Goal: Task Accomplishment & Management: Manage account settings

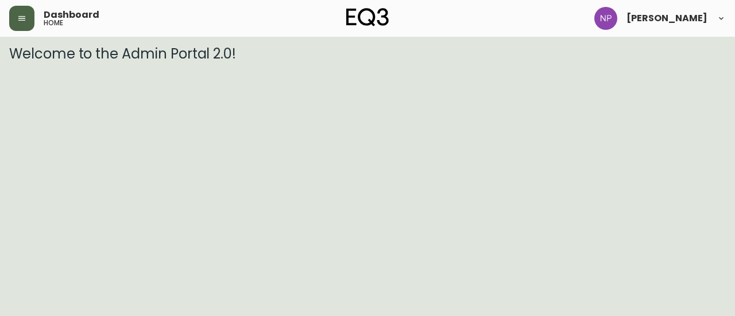
click at [25, 20] on icon "button" at bounding box center [21, 18] width 9 height 9
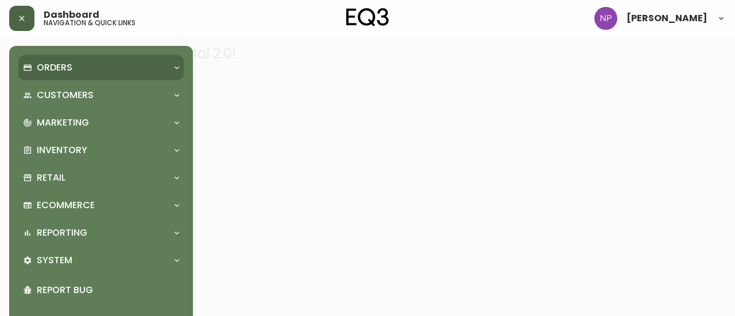
click at [52, 60] on div "Orders" at bounding box center [100, 67] width 165 height 25
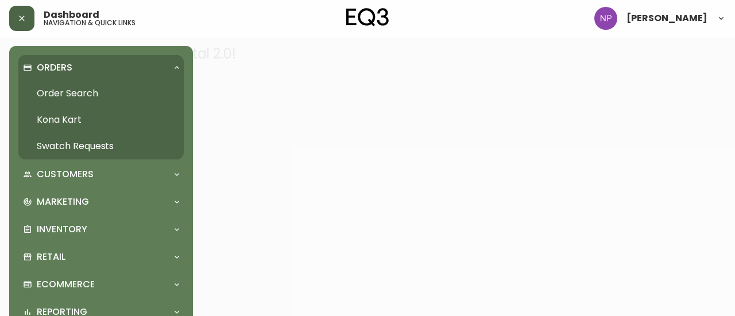
click at [65, 96] on link "Order Search" at bounding box center [100, 93] width 165 height 26
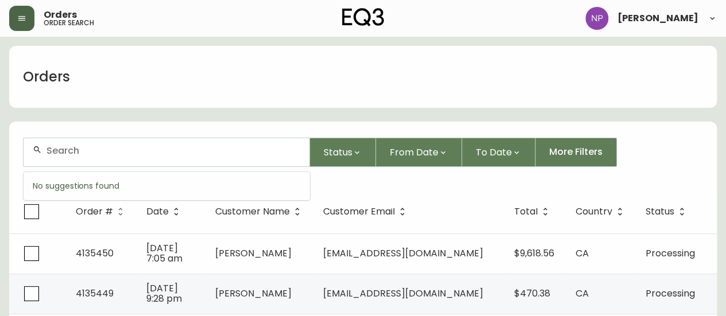
click at [73, 145] on input "text" at bounding box center [173, 150] width 254 height 11
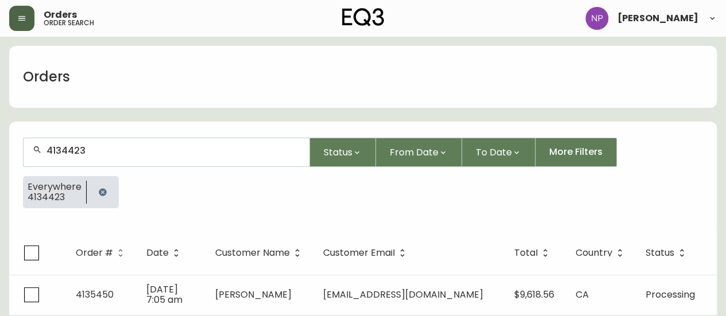
type input "4134423"
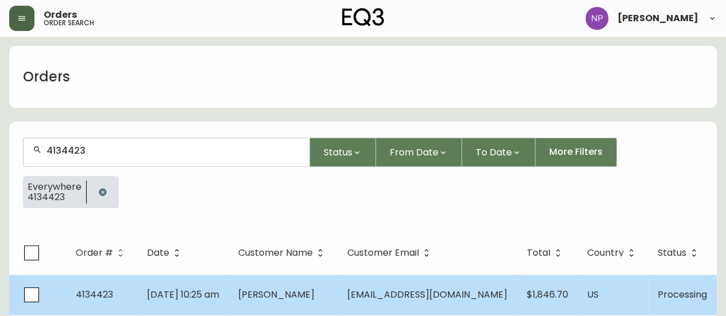
click at [187, 301] on td "[DATE] 10:25 am" at bounding box center [183, 295] width 91 height 40
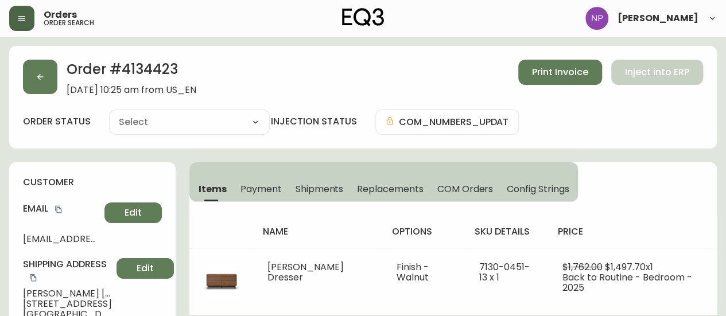
type input "Processing"
select select "PROCESSING"
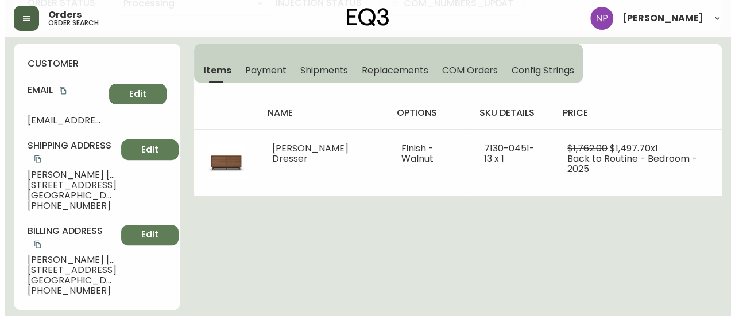
scroll to position [119, 0]
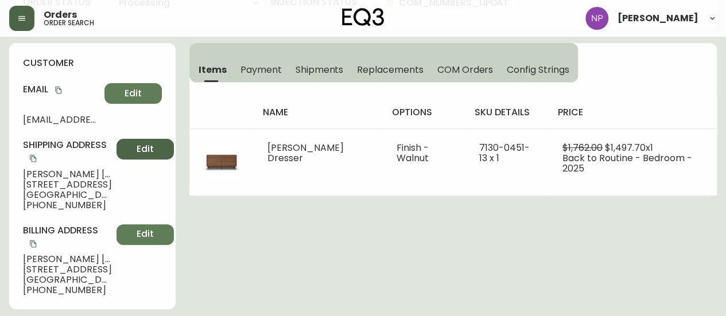
click at [146, 152] on button "Edit" at bounding box center [145, 149] width 57 height 21
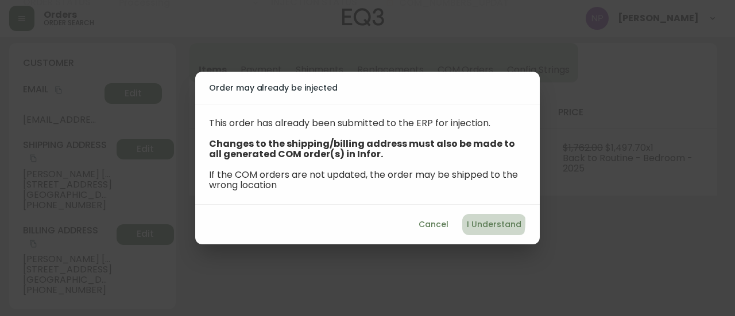
click at [479, 222] on span "I Understand" at bounding box center [494, 225] width 55 height 14
select select "US"
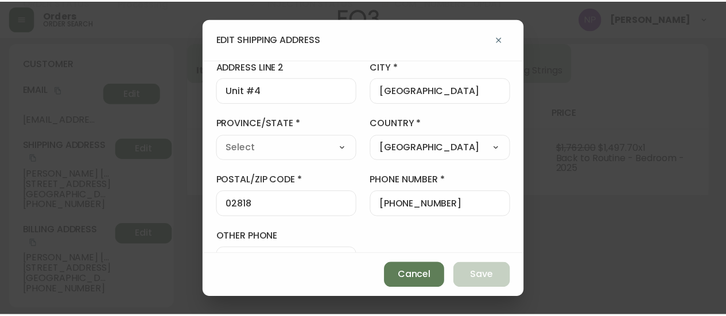
scroll to position [131, 0]
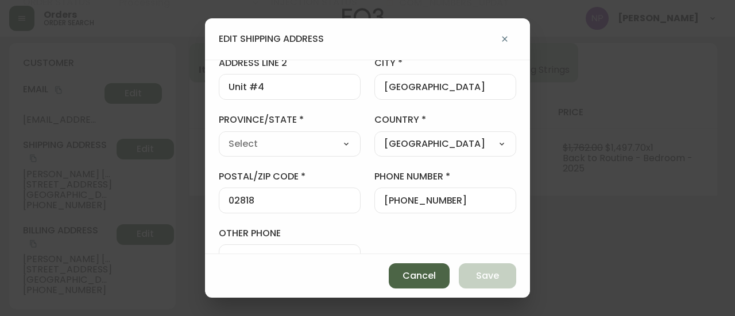
click at [398, 266] on button "Cancel" at bounding box center [419, 275] width 61 height 25
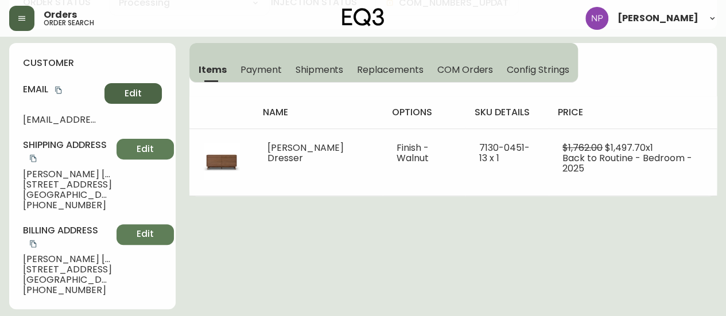
scroll to position [0, 0]
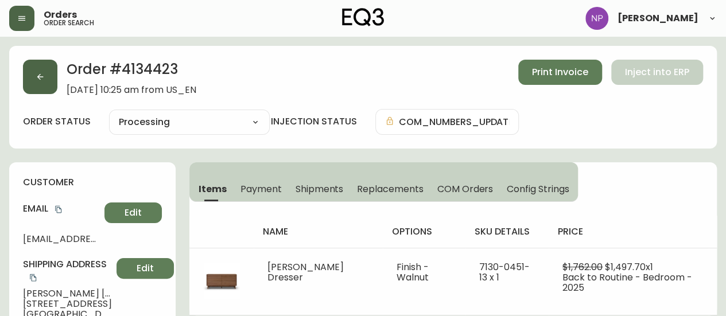
click at [42, 65] on button "button" at bounding box center [40, 77] width 34 height 34
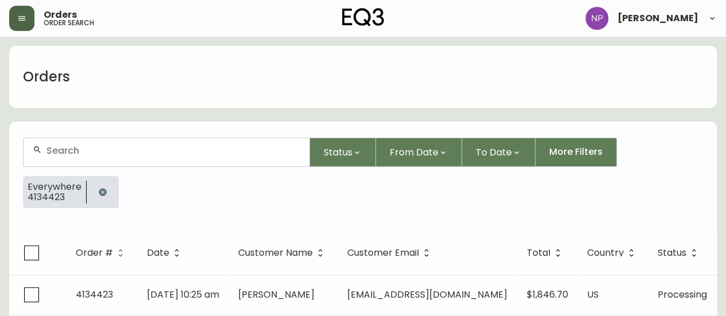
click at [84, 149] on input "text" at bounding box center [173, 150] width 254 height 11
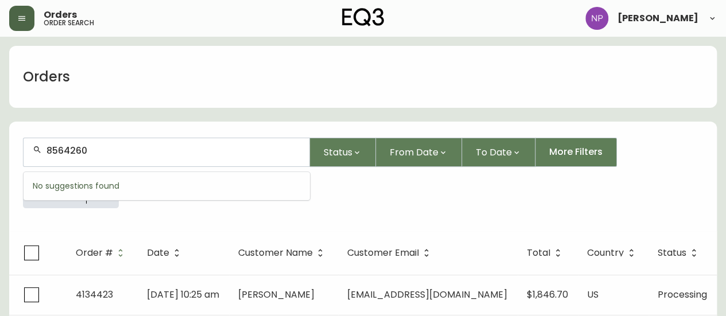
type input "8564260"
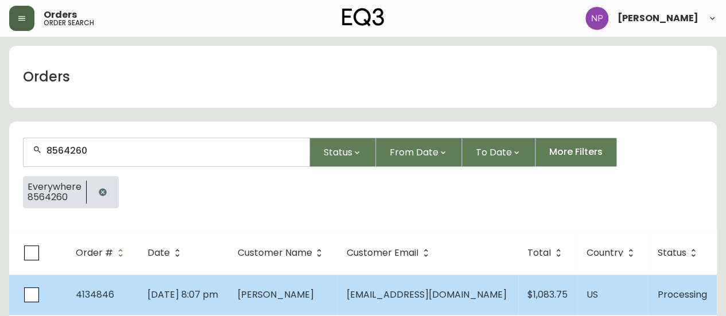
click at [169, 290] on span "[DATE] 8:07 pm" at bounding box center [183, 294] width 71 height 13
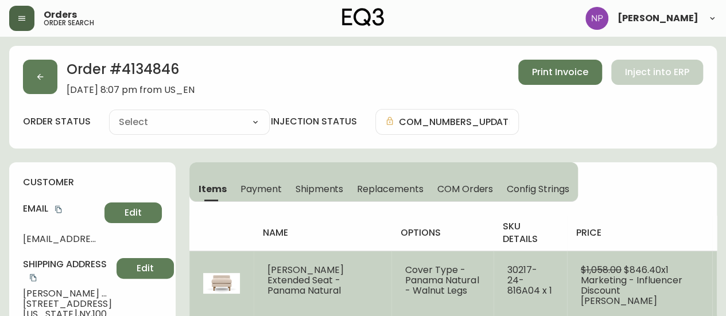
type input "Processing"
select select "PROCESSING"
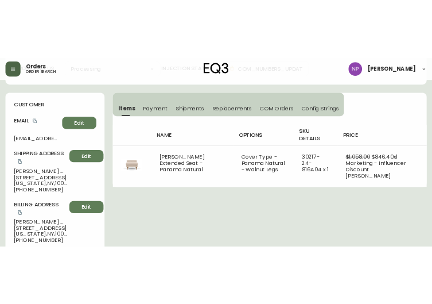
scroll to position [105, 0]
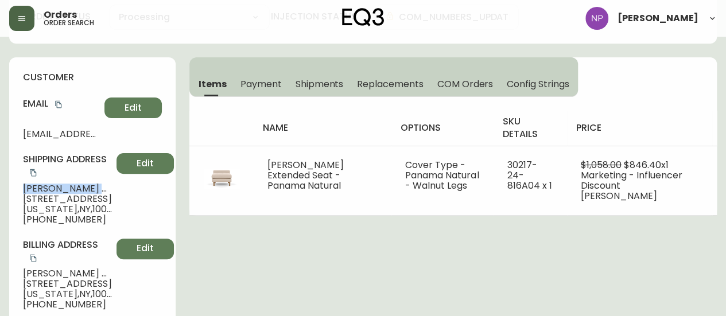
drag, startPoint x: 23, startPoint y: 187, endPoint x: 83, endPoint y: 185, distance: 59.7
click at [83, 185] on span "[PERSON_NAME]" at bounding box center [67, 189] width 89 height 10
click at [69, 135] on span "[EMAIL_ADDRESS][DOMAIN_NAME]" at bounding box center [61, 134] width 77 height 10
click at [115, 110] on button "Edit" at bounding box center [132, 108] width 57 height 21
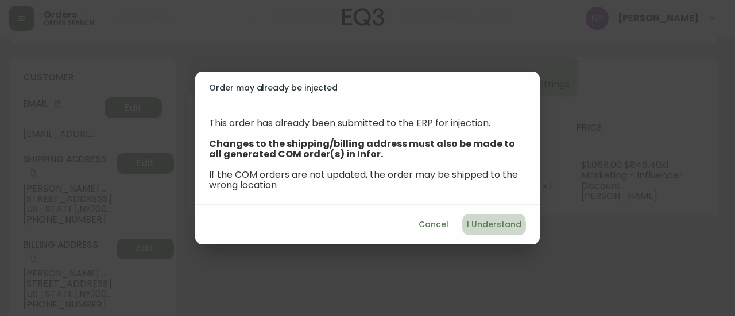
click at [472, 231] on button "I Understand" at bounding box center [494, 224] width 64 height 21
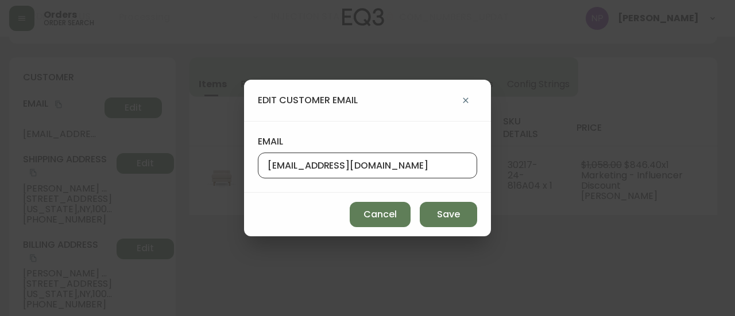
drag, startPoint x: 387, startPoint y: 168, endPoint x: 255, endPoint y: 167, distance: 132.0
click at [255, 167] on div "email [EMAIL_ADDRESS][DOMAIN_NAME]" at bounding box center [367, 157] width 247 height 72
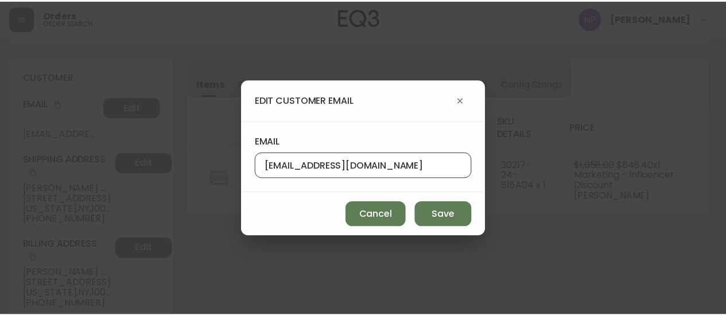
scroll to position [0, 0]
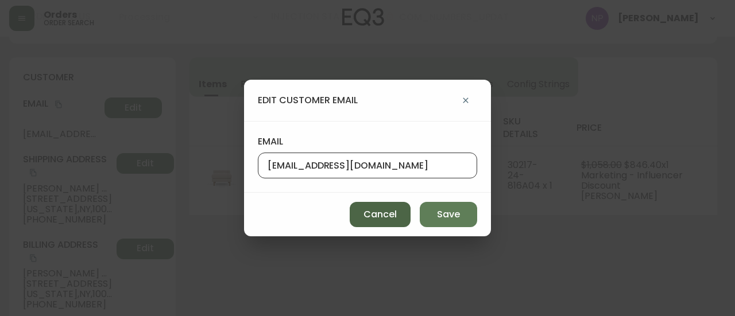
click at [394, 218] on span "Cancel" at bounding box center [379, 214] width 33 height 13
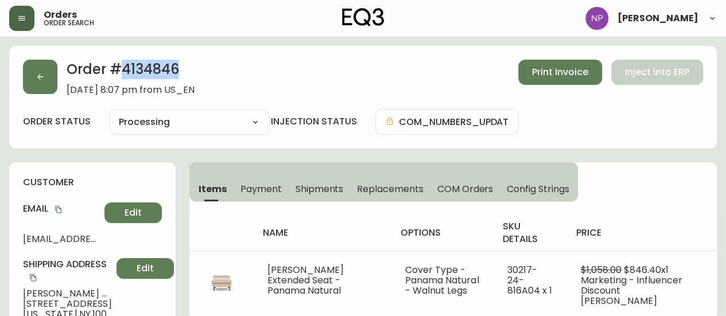
drag, startPoint x: 124, startPoint y: 66, endPoint x: 180, endPoint y: 77, distance: 56.8
click at [180, 77] on h2 "Order # 4134846" at bounding box center [131, 72] width 128 height 25
click at [195, 73] on h2 "Order # 4134846" at bounding box center [131, 72] width 128 height 25
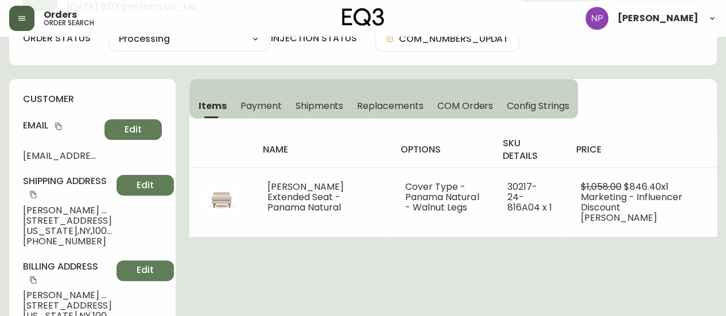
scroll to position [83, 0]
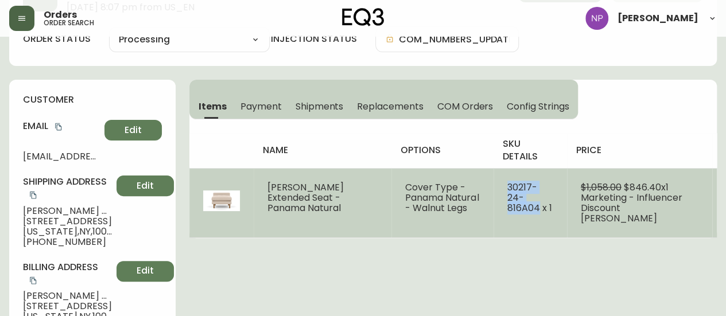
drag, startPoint x: 531, startPoint y: 193, endPoint x: 494, endPoint y: 185, distance: 38.3
click at [494, 185] on td "30217-24-816A04 x 1" at bounding box center [530, 202] width 73 height 69
copy span "30217-24-816A04"
